Goal: Task Accomplishment & Management: Use online tool/utility

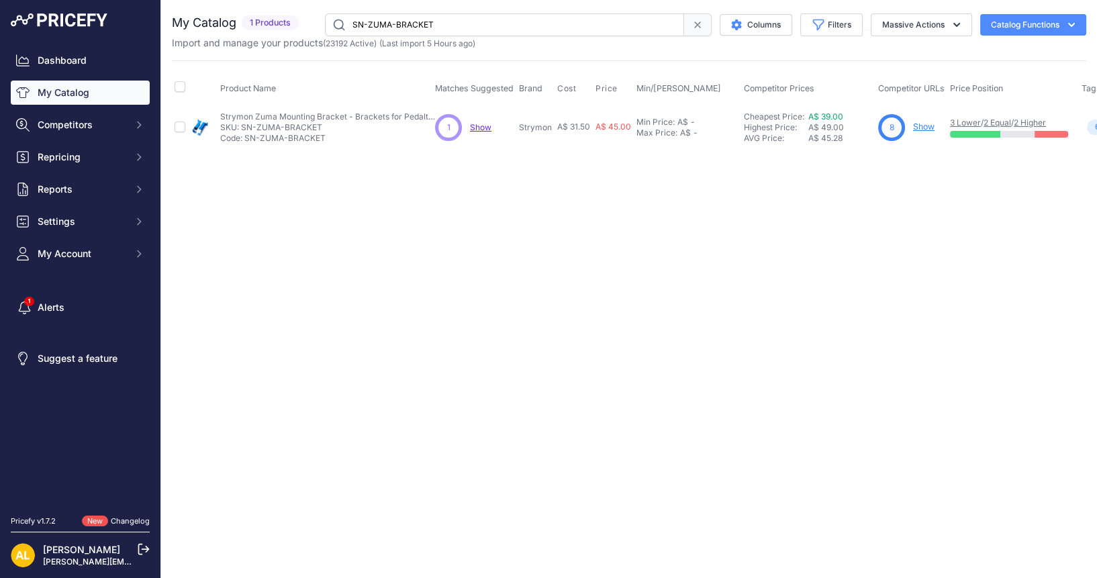
click at [564, 26] on input "SN-ZUMA-BRACKET" at bounding box center [504, 24] width 359 height 23
type input "Fender - [PERSON_NAME] Jazz Bass®, Maple Fingerboard, Black"
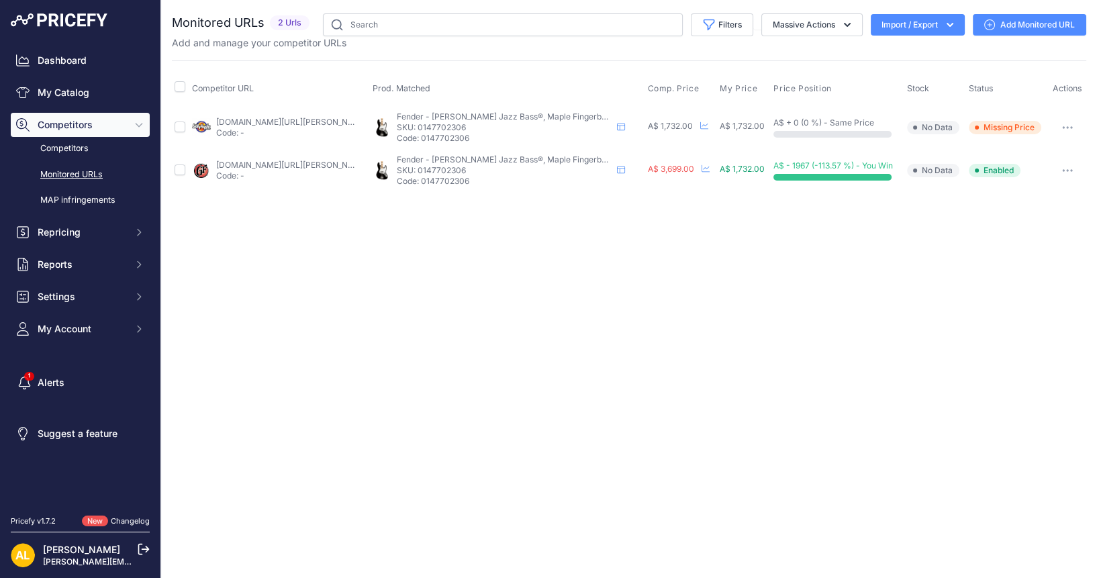
click at [988, 24] on icon at bounding box center [989, 24] width 11 height 11
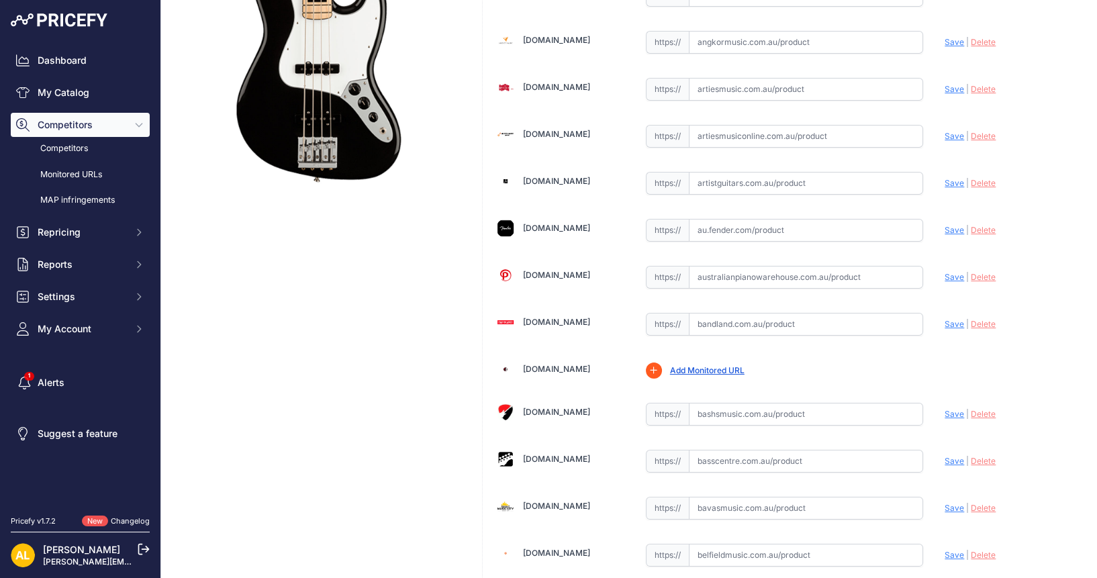
scroll to position [336, 0]
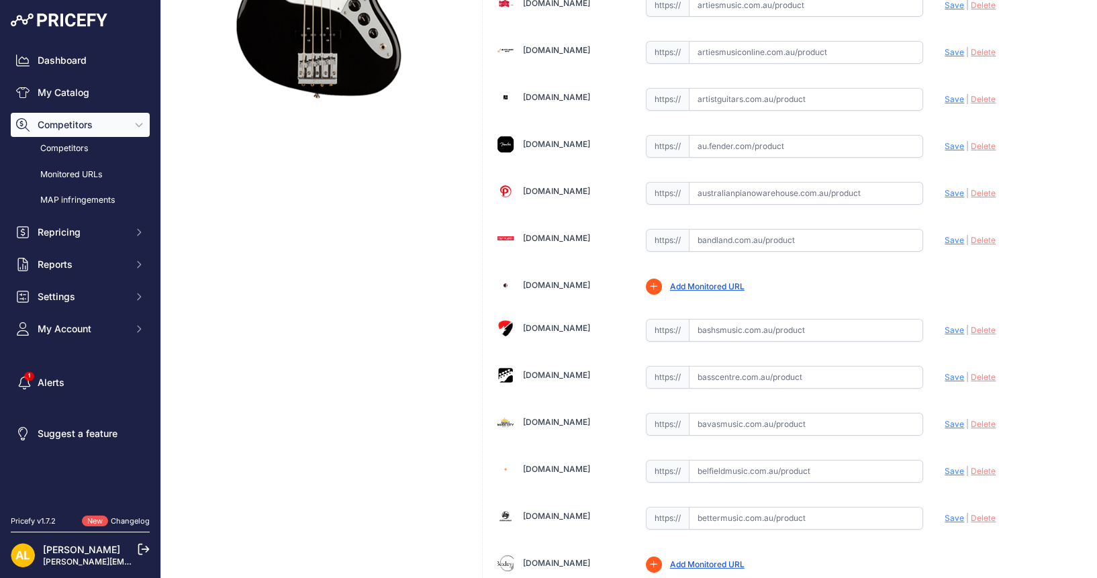
click at [833, 367] on input "text" at bounding box center [806, 377] width 235 height 23
paste input "https://www.basscentre.com.au/products/geddy-lee-jazz-bass?srsltid=AfmBOooEe8rT…"
click at [947, 372] on span "Save" at bounding box center [954, 377] width 19 height 10
type input "https://www.basscentre.com.au/products/geddy-lee-jazz-bass?prirule_jdsnikfkfjsd…"
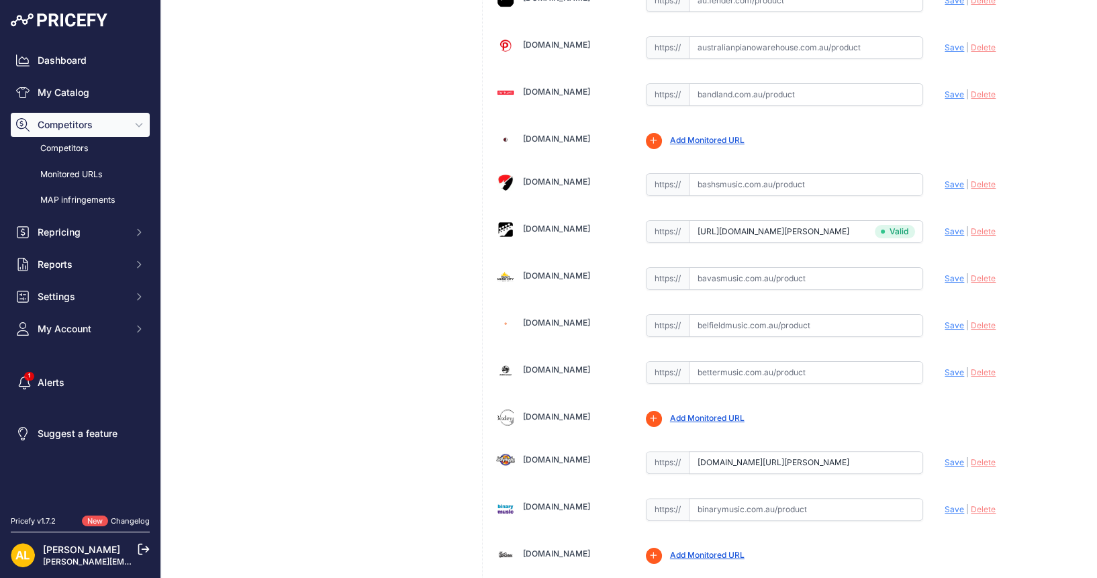
scroll to position [534, 0]
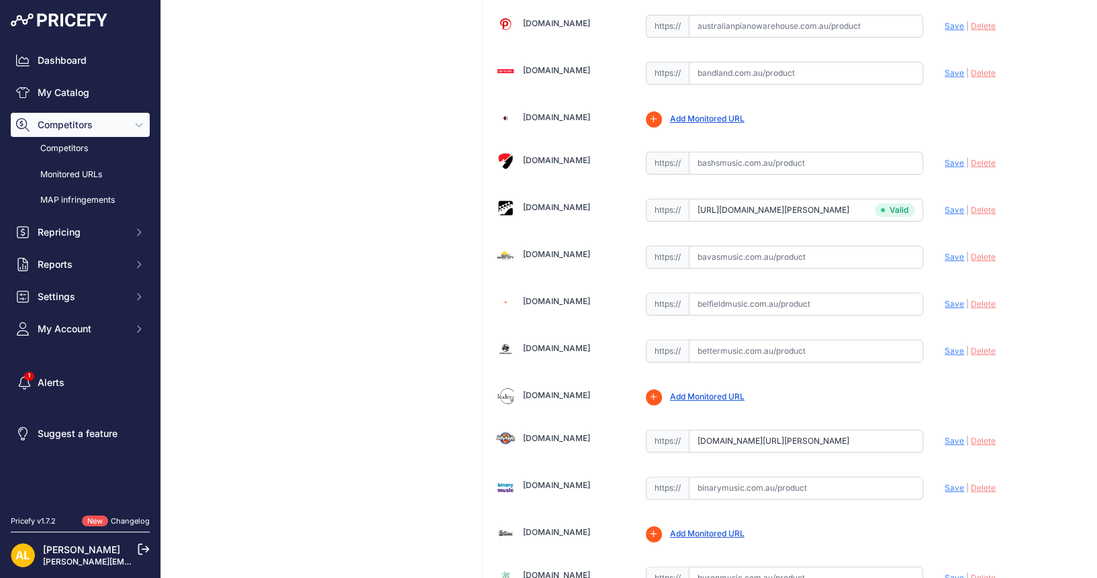
click at [977, 436] on span "Delete" at bounding box center [983, 441] width 25 height 10
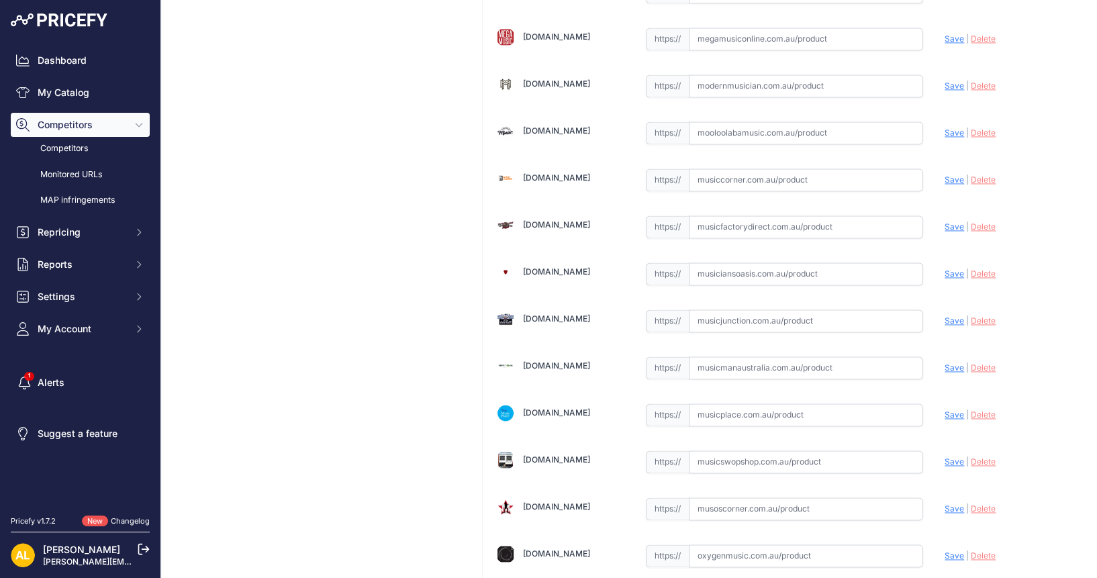
scroll to position [2350, 0]
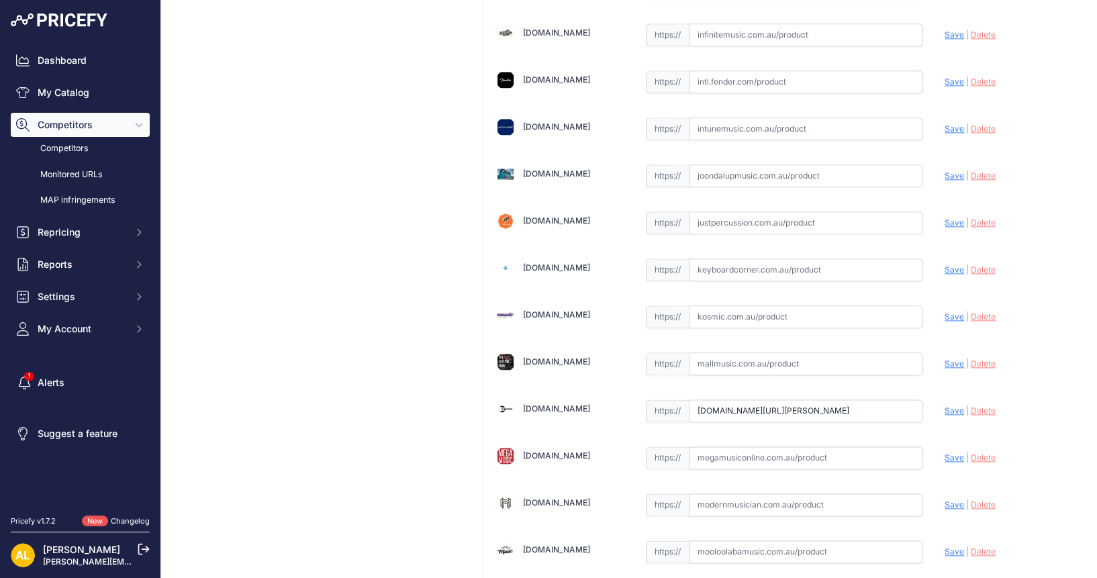
click at [751, 399] on input "www.mannys.com.au/fender-geddy-lee-jazz-bass-maple-fingerboard-black-inc-gig-ba…" at bounding box center [806, 410] width 235 height 23
click at [568, 403] on link "Mannys.com.au" at bounding box center [556, 408] width 67 height 10
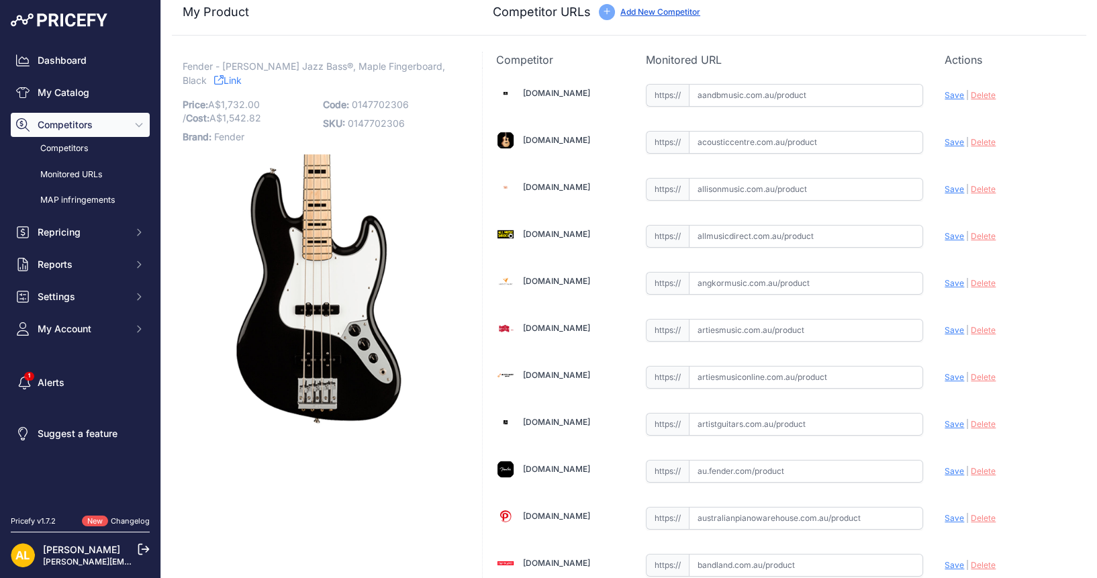
scroll to position [0, 0]
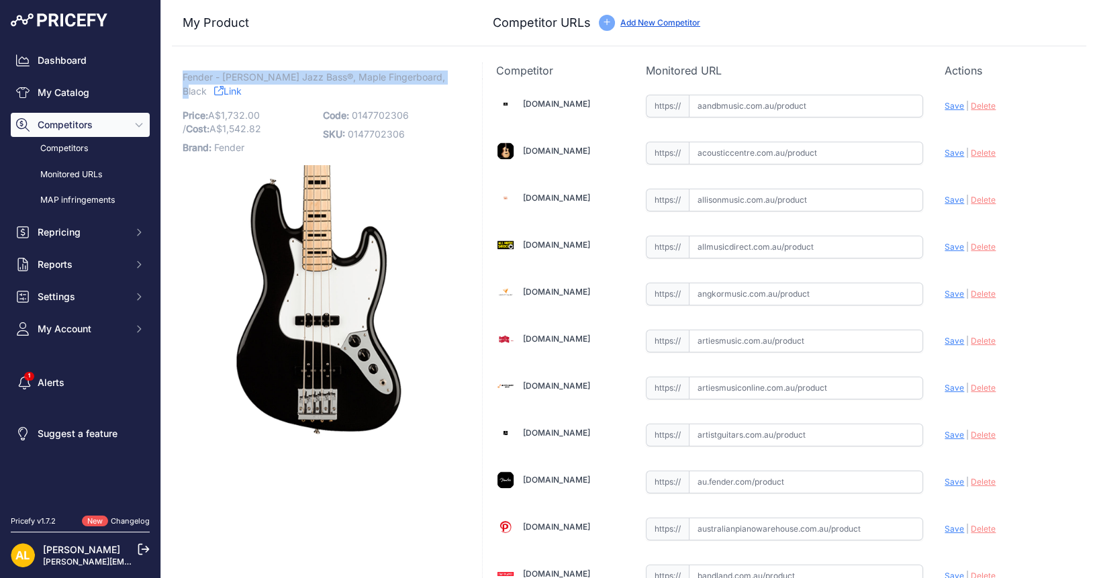
drag, startPoint x: 177, startPoint y: 76, endPoint x: 458, endPoint y: 69, distance: 280.7
copy span "Fender - [PERSON_NAME] Jazz Bass®, Maple Fingerboard, Black"
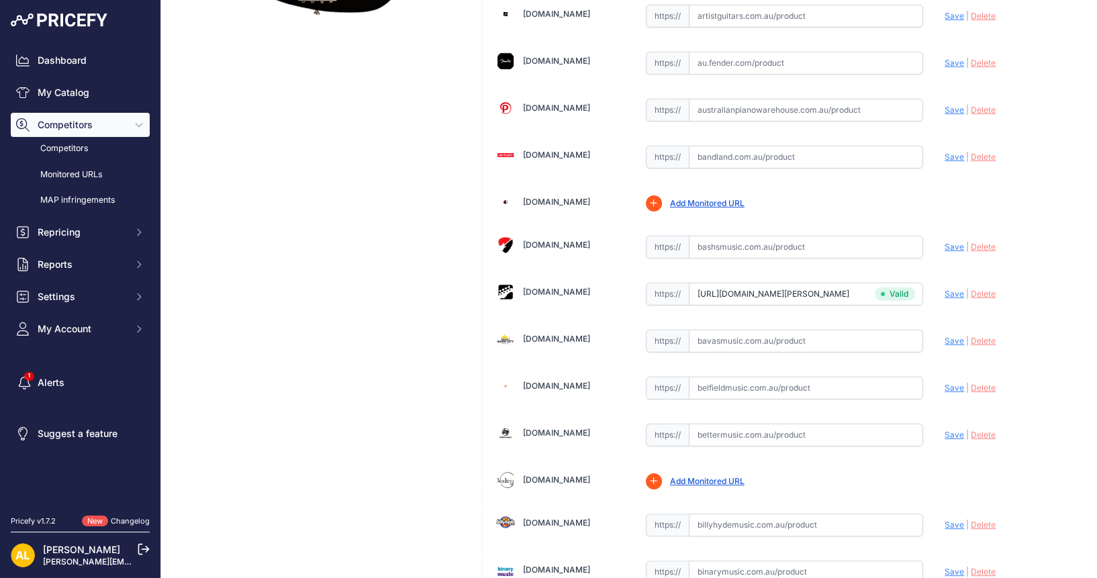
type input "www.basscentre.com.au/products/geddy-lee-jazz-bass?prirule_jdsnikfkfjsd=1314"
click at [810, 291] on input "www.basscentre.com.au/products/geddy-lee-jazz-bass?prirule_jdsnikfkfjsd=1314" at bounding box center [806, 294] width 235 height 23
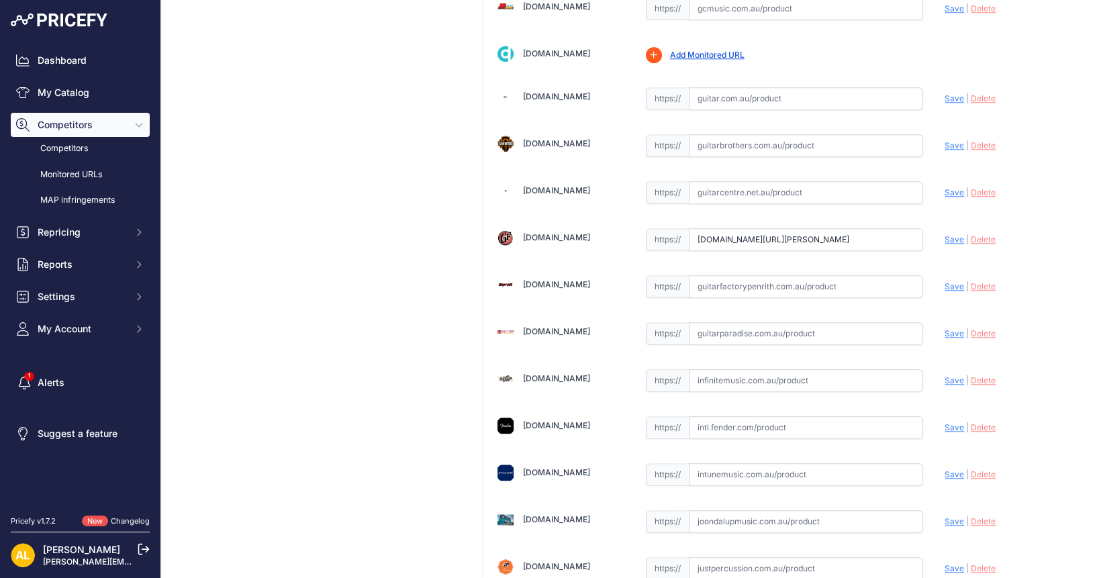
scroll to position [2014, 0]
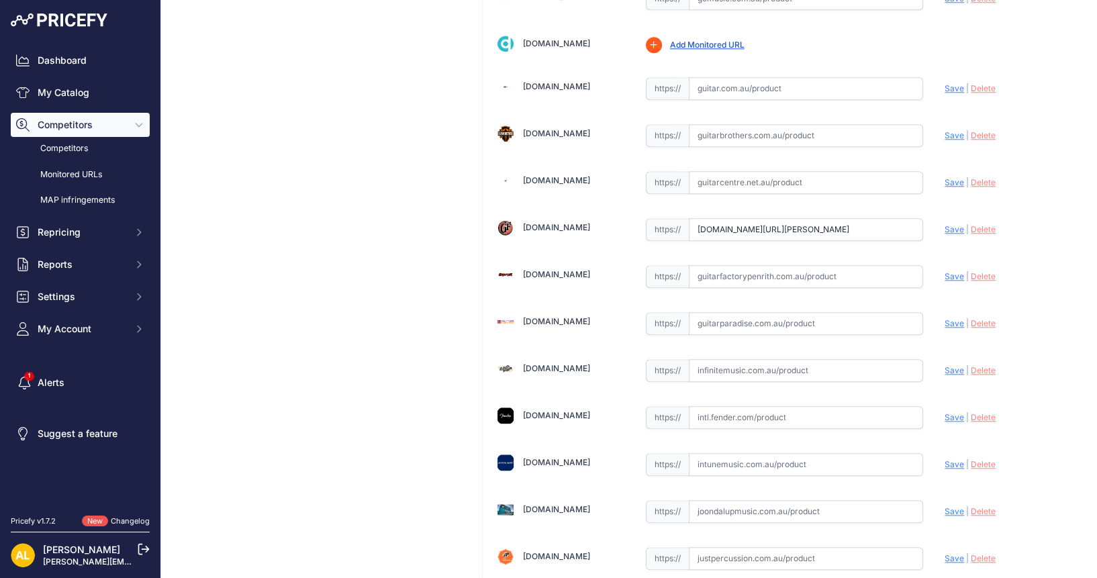
click at [773, 218] on input "[DOMAIN_NAME][URL][PERSON_NAME]" at bounding box center [806, 229] width 235 height 23
click at [971, 224] on span "Delete" at bounding box center [983, 229] width 25 height 10
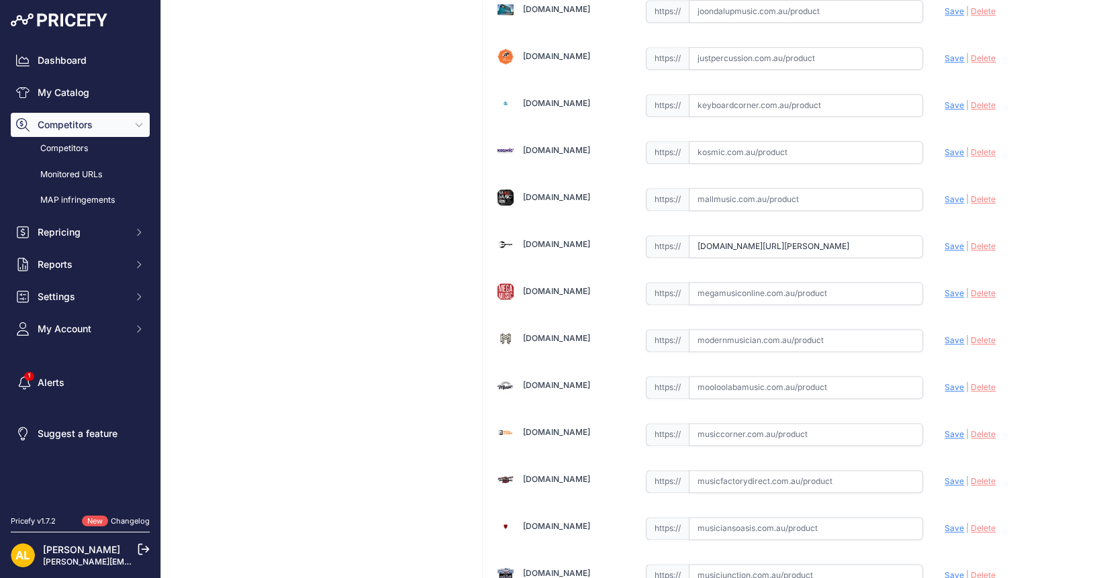
scroll to position [2517, 0]
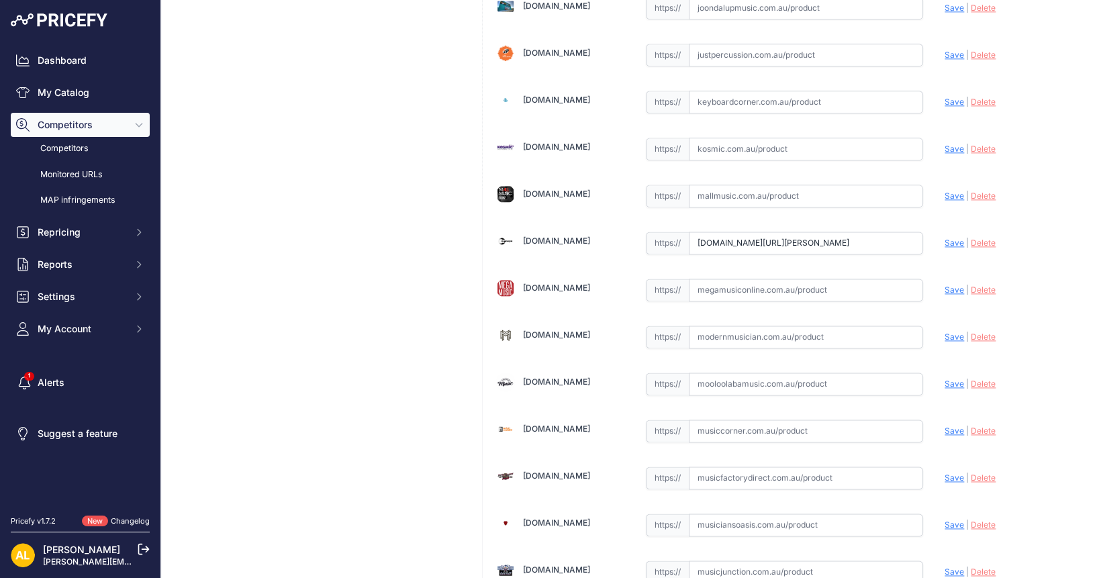
click at [761, 232] on input "www.mannys.com.au/fender-geddy-lee-jazz-bass-maple-fingerboard-black-inc-gig-ba…" at bounding box center [806, 243] width 235 height 23
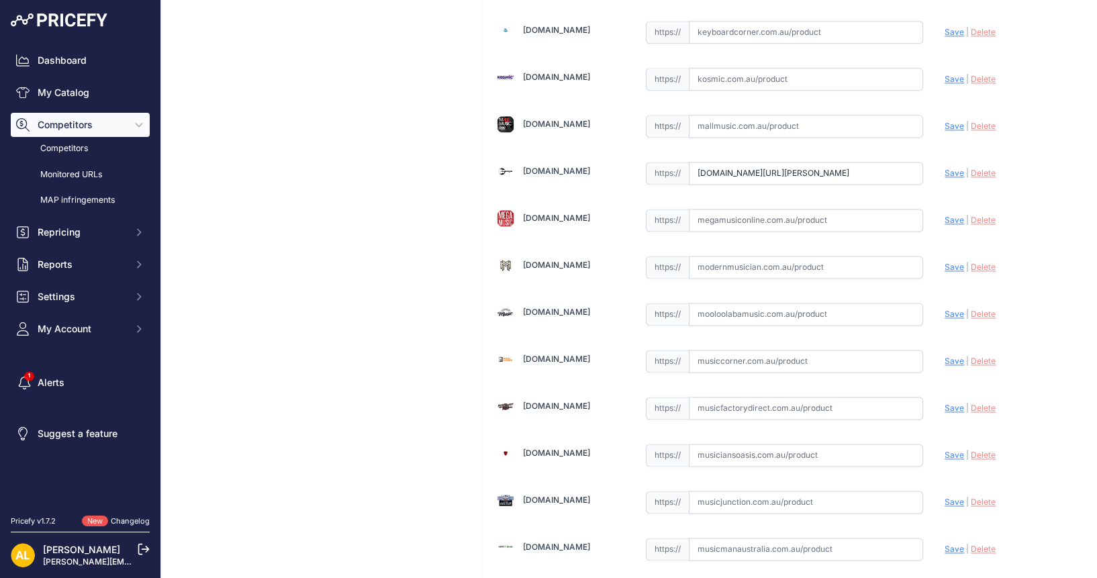
scroll to position [2601, 0]
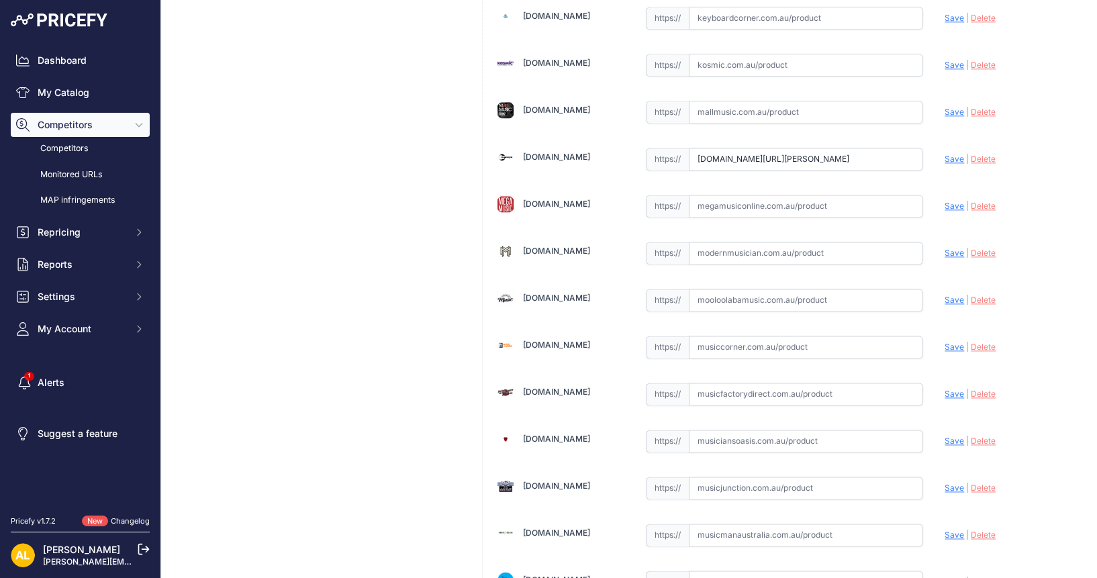
click at [974, 154] on span "Delete" at bounding box center [983, 159] width 25 height 10
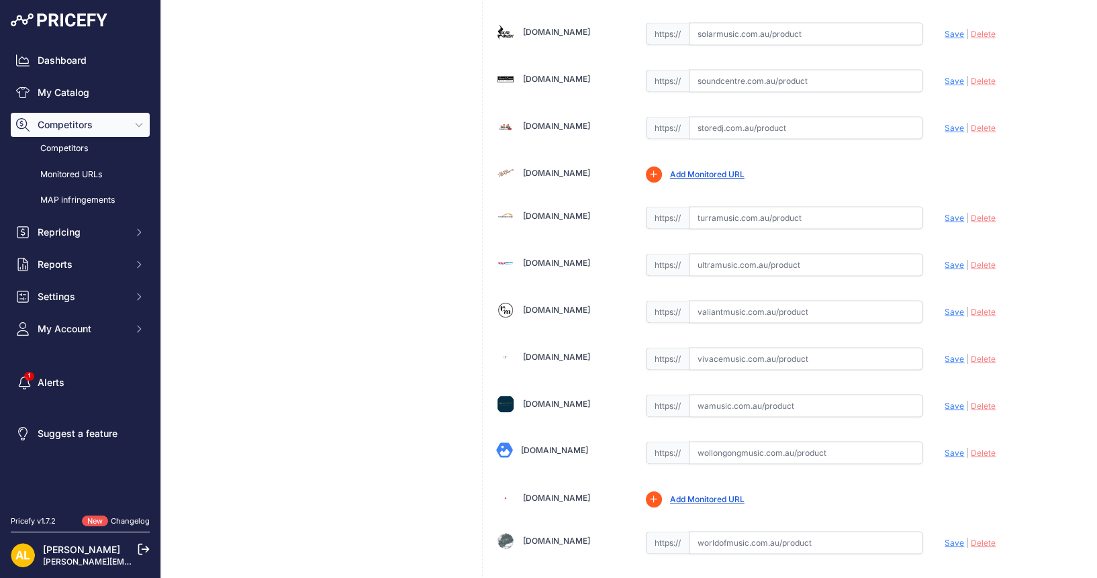
scroll to position [3884, 0]
